Goal: Find specific page/section: Find specific page/section

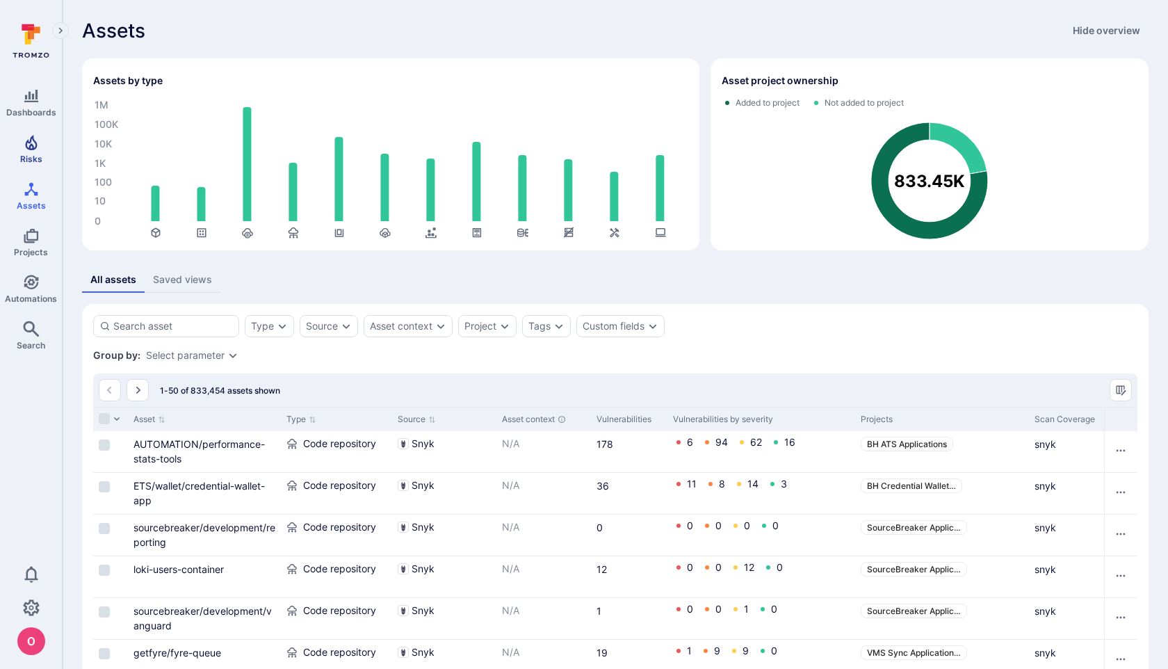
click at [33, 146] on icon "Risks" at bounding box center [31, 142] width 12 height 15
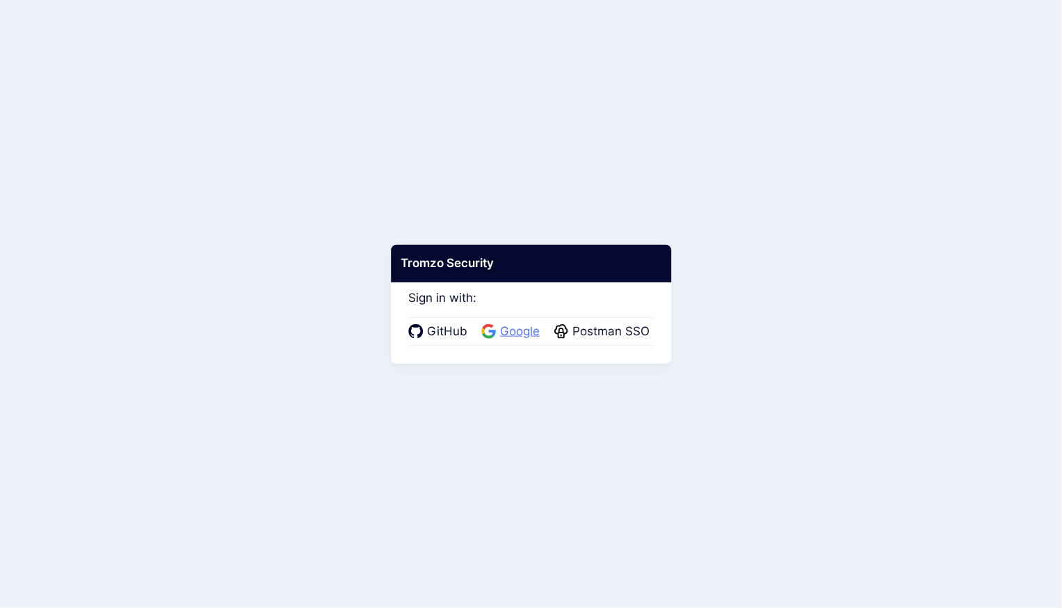
click at [516, 332] on span "Google" at bounding box center [520, 332] width 48 height 18
